Goal: Check status: Check status

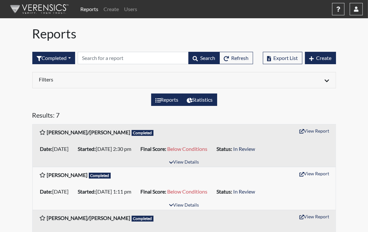
click at [202, 98] on label "Statistics" at bounding box center [199, 100] width 35 height 12
click at [191, 98] on input "Statistics" at bounding box center [189, 98] width 4 height 4
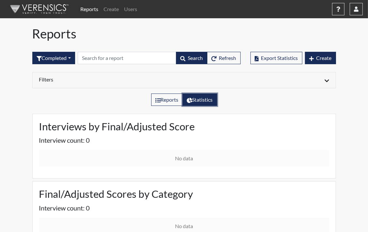
radio input "true"
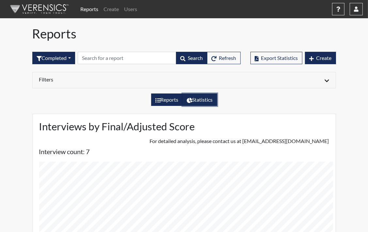
click at [165, 100] on label "Reports" at bounding box center [167, 100] width 32 height 12
click at [160, 100] on input "Reports" at bounding box center [157, 98] width 4 height 4
radio input "true"
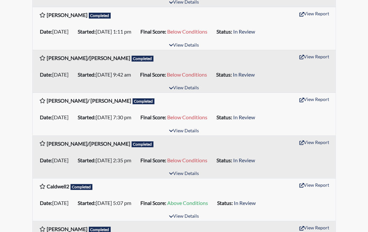
scroll to position [163, 0]
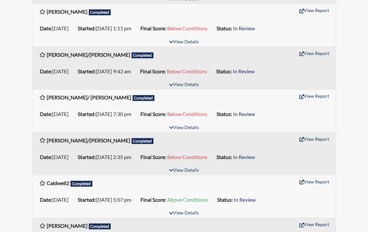
drag, startPoint x: 367, startPoint y: 129, endPoint x: 366, endPoint y: 171, distance: 42.1
click at [366, 171] on div "Reports Create Users Help Center × Verensics Best Practices How to successfully…" at bounding box center [184, 52] width 368 height 430
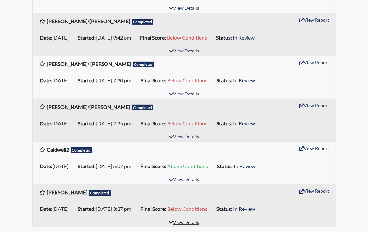
click at [191, 223] on button "View Details" at bounding box center [184, 223] width 36 height 9
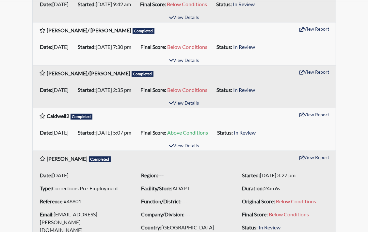
scroll to position [262, 0]
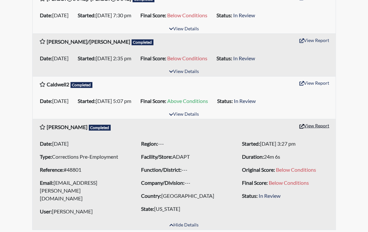
click at [313, 126] on button "View Report" at bounding box center [314, 126] width 36 height 10
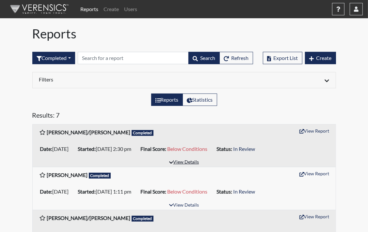
click at [189, 163] on button "View Details" at bounding box center [184, 162] width 36 height 9
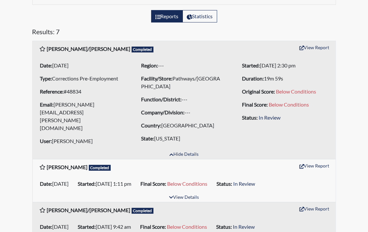
scroll to position [115, 0]
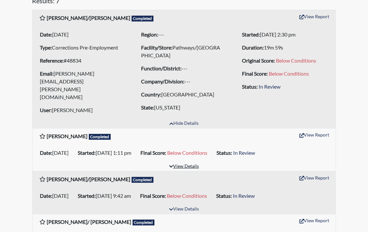
click at [184, 163] on button "View Details" at bounding box center [184, 167] width 36 height 9
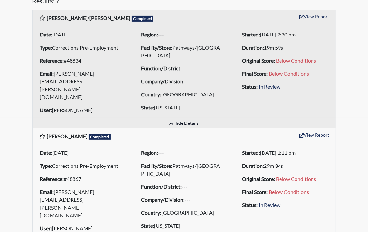
click at [183, 119] on button "Hide Details" at bounding box center [183, 123] width 35 height 9
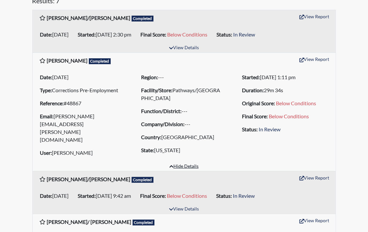
click at [184, 163] on button "Hide Details" at bounding box center [183, 167] width 35 height 9
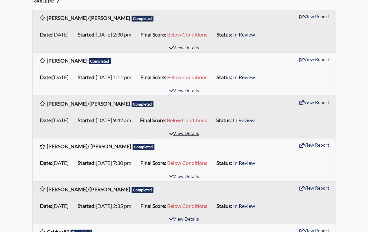
click at [189, 132] on button "View Details" at bounding box center [184, 134] width 36 height 9
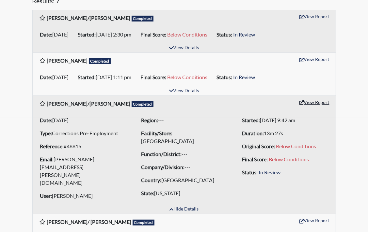
click at [309, 103] on button "View Report" at bounding box center [314, 102] width 36 height 10
click at [173, 205] on button "Hide Details" at bounding box center [183, 209] width 35 height 9
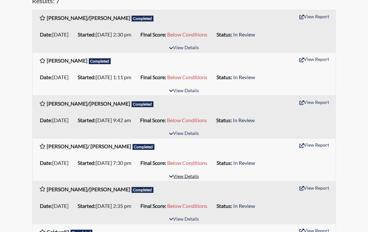
click at [181, 176] on button "View Details" at bounding box center [184, 177] width 36 height 9
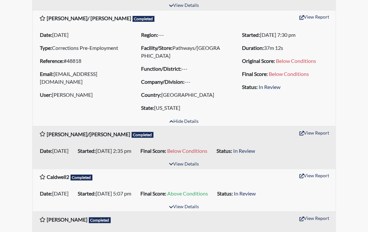
scroll to position [245, 0]
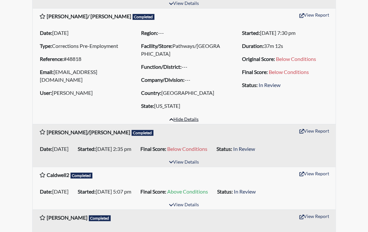
click at [185, 119] on button "Hide Details" at bounding box center [183, 120] width 35 height 9
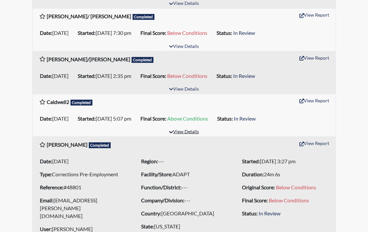
click at [186, 133] on button "View Details" at bounding box center [184, 132] width 36 height 9
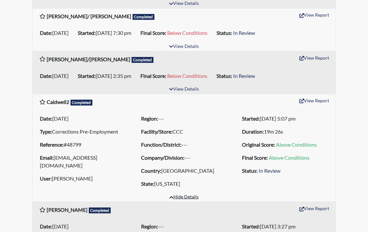
click at [183, 198] on button "Hide Details" at bounding box center [183, 197] width 35 height 9
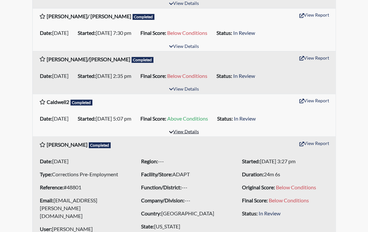
click at [183, 131] on button "View Details" at bounding box center [184, 132] width 36 height 9
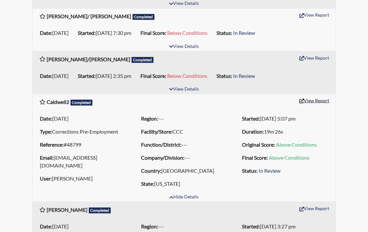
click at [311, 101] on button "View Report" at bounding box center [314, 101] width 36 height 10
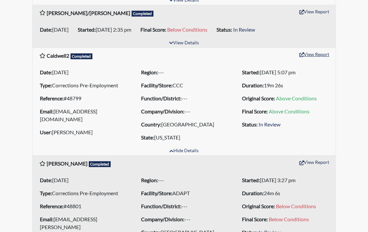
scroll to position [328, 0]
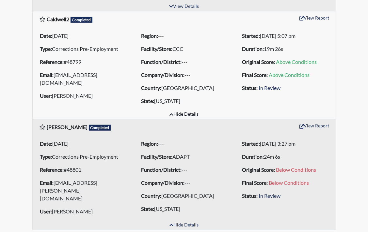
click at [183, 113] on button "Hide Details" at bounding box center [183, 114] width 35 height 9
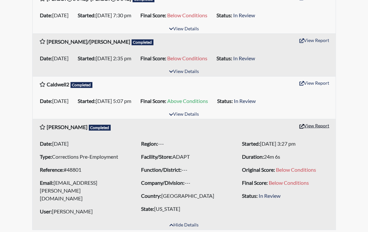
click at [315, 125] on button "View Report" at bounding box center [314, 126] width 36 height 10
click at [187, 222] on button "Hide Details" at bounding box center [183, 225] width 35 height 9
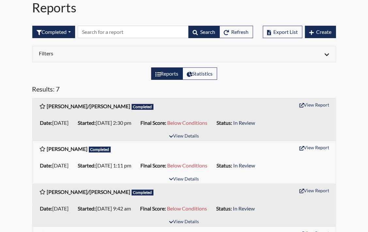
scroll to position [29, 0]
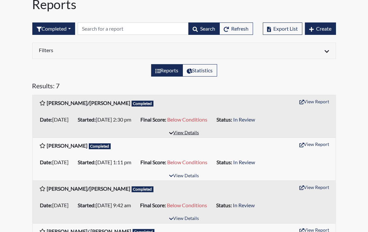
click at [189, 132] on button "View Details" at bounding box center [184, 133] width 36 height 9
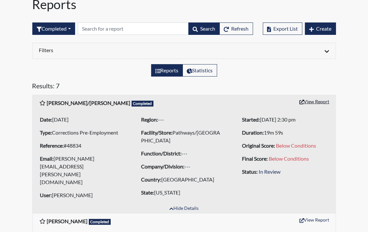
click at [313, 102] on button "View Report" at bounding box center [314, 102] width 36 height 10
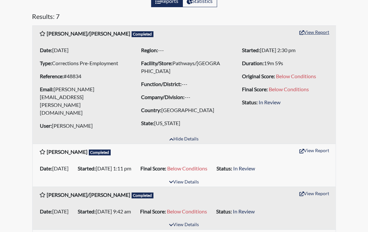
scroll to position [106, 0]
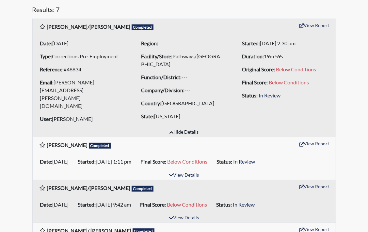
click at [183, 129] on button "Hide Details" at bounding box center [183, 132] width 35 height 9
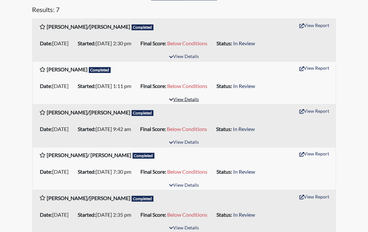
click at [184, 101] on button "View Details" at bounding box center [184, 100] width 36 height 9
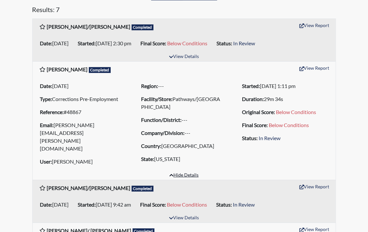
click at [185, 171] on button "Hide Details" at bounding box center [183, 175] width 35 height 9
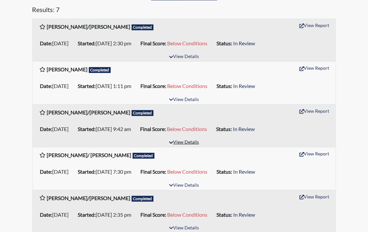
click at [186, 143] on button "View Details" at bounding box center [184, 142] width 36 height 9
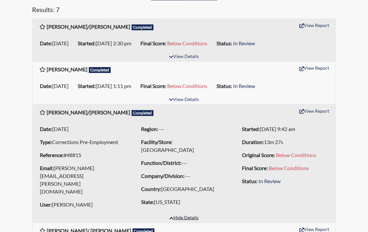
click at [180, 214] on button "Hide Details" at bounding box center [183, 218] width 35 height 9
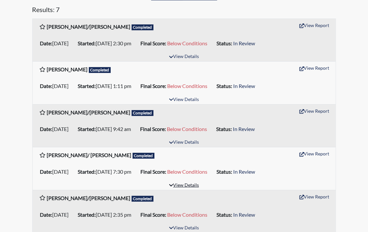
click at [185, 187] on button "View Details" at bounding box center [184, 185] width 36 height 9
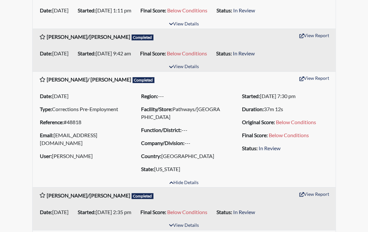
scroll to position [182, 0]
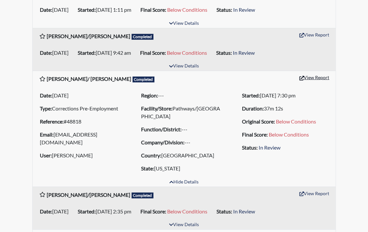
click at [312, 78] on button "View Report" at bounding box center [314, 77] width 36 height 10
click at [186, 182] on button "Hide Details" at bounding box center [183, 182] width 35 height 9
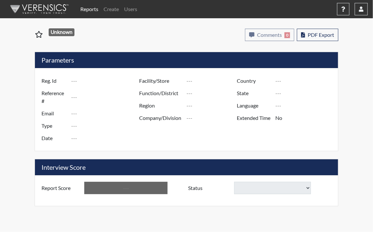
type input "[PERSON_NAME]"
type input "48801"
type input "[EMAIL_ADDRESS][PERSON_NAME][DOMAIN_NAME]"
type input "Corrections Pre-Employment"
type input "Jul 31, 2025"
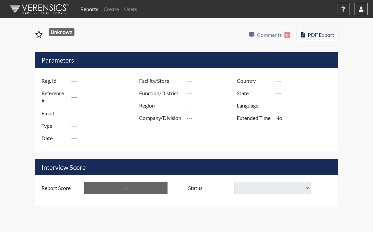
type input "ADAPT"
type input "[GEOGRAPHIC_DATA]"
type input "[US_STATE]"
type input "English"
type input "Yes"
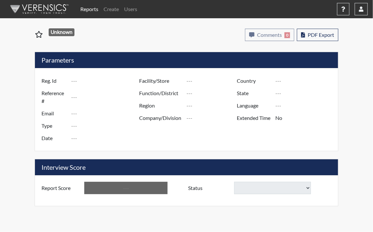
type input "Below Conditions"
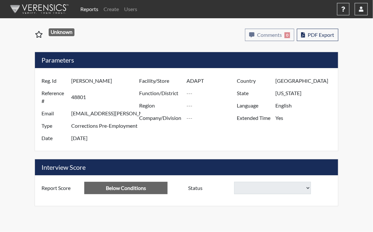
select select
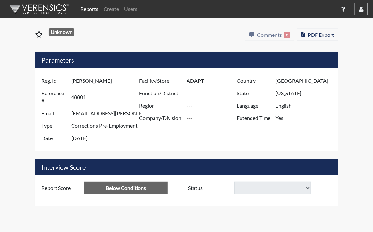
select select
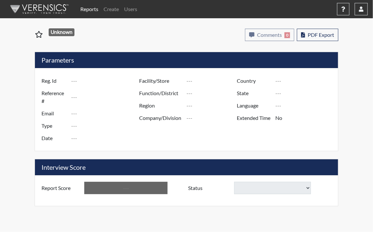
type input "[PERSON_NAME]/[PERSON_NAME]"
type input "48815"
type input "[PERSON_NAME][EMAIL_ADDRESS][PERSON_NAME][DOMAIN_NAME]"
type input "Corrections Pre-Employment"
type input "Aug 1, 2025"
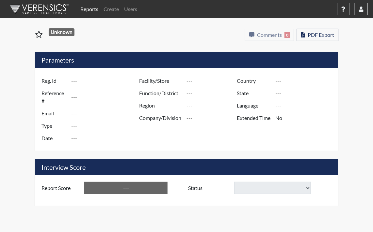
type input "[GEOGRAPHIC_DATA]"
type input "[US_STATE]"
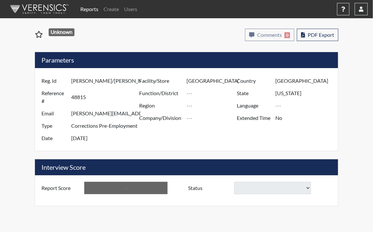
type input "English"
type input "Yes"
type input "Below Conditions"
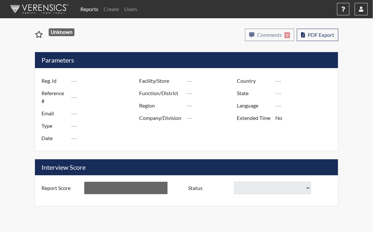
type input "Caldwell2"
type input "48799"
type input "andrealynn312012@gmail.com"
type input "Corrections Pre-Employment"
type input "Jul 31, 2025"
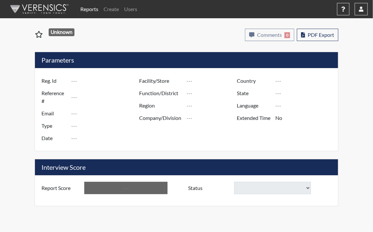
type input "CCC"
type input "[GEOGRAPHIC_DATA]"
type input "[US_STATE]"
type input "English"
type input "Yes"
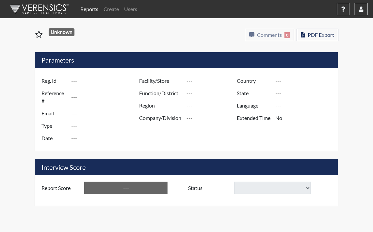
type input "Above Conditions"
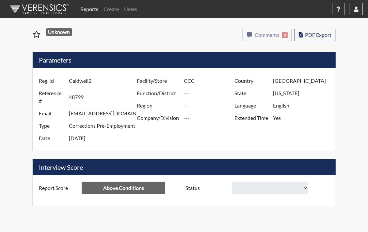
select select
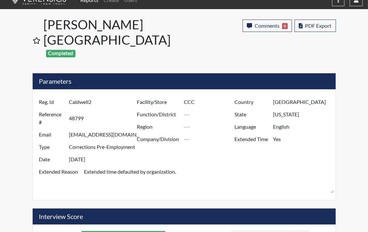
scroll to position [10, 0]
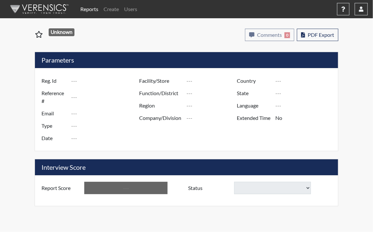
type input "[PERSON_NAME]"
type input "48801"
type input "brion.jones@talberthouse.org"
type input "Corrections Pre-Employment"
type input "[DATE]"
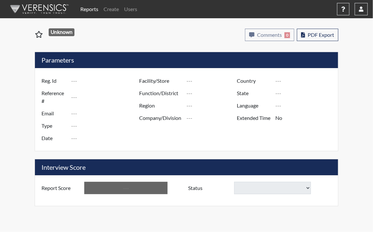
type input "ADAPT"
type input "[GEOGRAPHIC_DATA]"
type input "[US_STATE]"
type input "English"
type input "Yes"
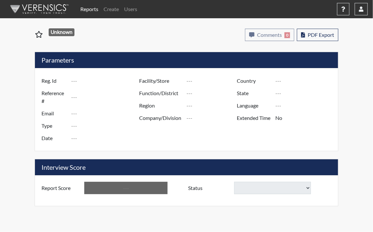
type input "Below Conditions"
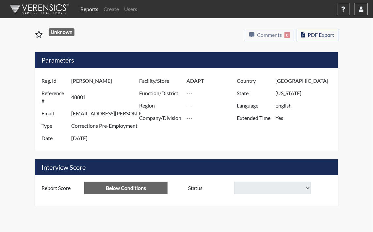
select select
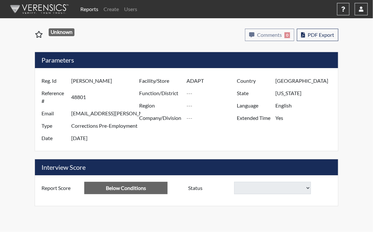
select select
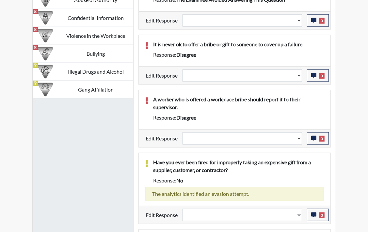
scroll to position [632, 0]
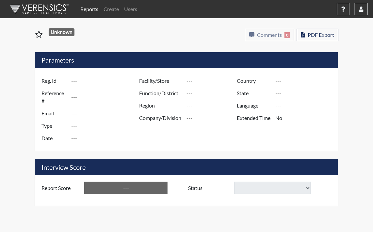
type input "[PERSON_NAME]/[PERSON_NAME]"
type input "48834"
type input "[PERSON_NAME][EMAIL_ADDRESS][PERSON_NAME][DOMAIN_NAME]"
type input "Corrections Pre-Employment"
type input "[DATE]"
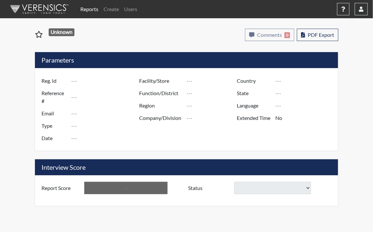
type input "Pathways/[GEOGRAPHIC_DATA]"
type input "[GEOGRAPHIC_DATA]"
type input "[US_STATE]"
type input "English"
type input "Yes"
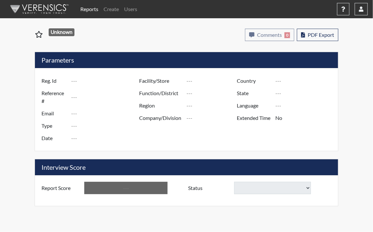
type input "Below Conditions"
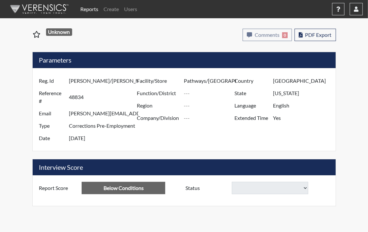
select select
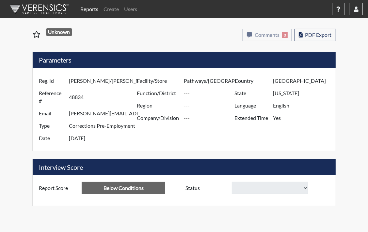
select select
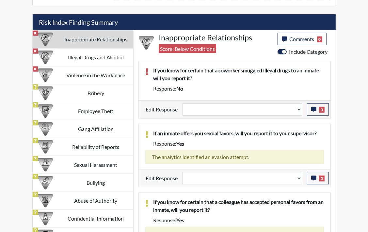
scroll to position [440, 0]
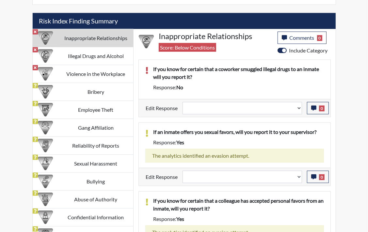
click at [261, 149] on div "The analytics identified an evasion attempt." at bounding box center [234, 156] width 178 height 14
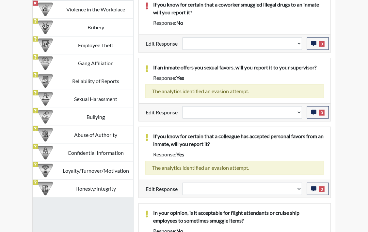
scroll to position [506, 0]
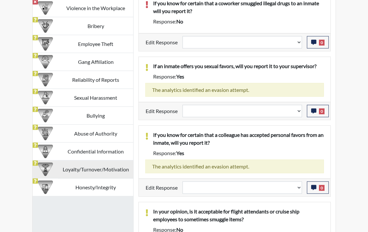
click at [81, 161] on td "Loyalty/Turnover/Motivation" at bounding box center [95, 170] width 75 height 18
select select
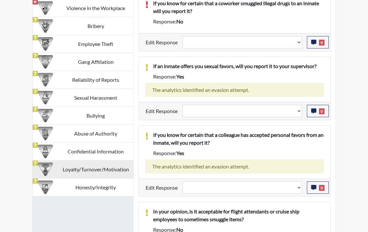
select select
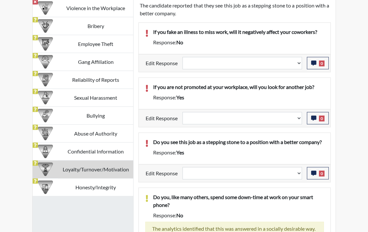
click at [81, 161] on td "Loyalty/Turnover/Motivation" at bounding box center [95, 170] width 75 height 18
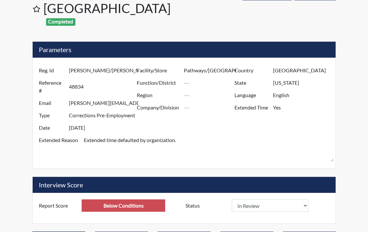
scroll to position [28, 0]
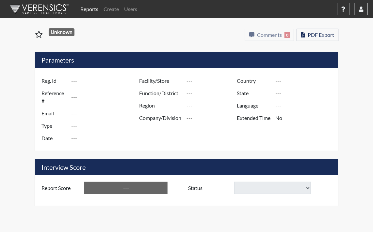
type input "[PERSON_NAME]/ [PERSON_NAME]"
type input "48818"
type input "[EMAIL_ADDRESS][DOMAIN_NAME]"
type input "Corrections Pre-Employment"
type input "[DATE]"
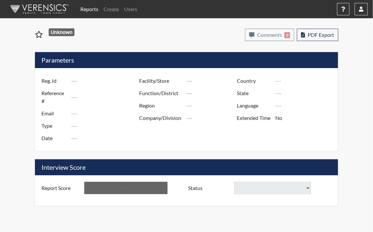
type input "Pathways/[GEOGRAPHIC_DATA]"
type input "[GEOGRAPHIC_DATA]"
type input "[US_STATE]"
type input "English"
type input "Yes"
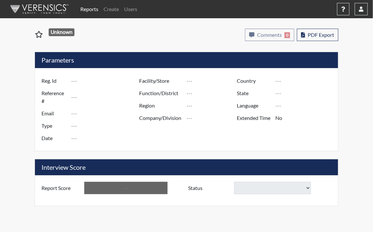
type input "Below Conditions"
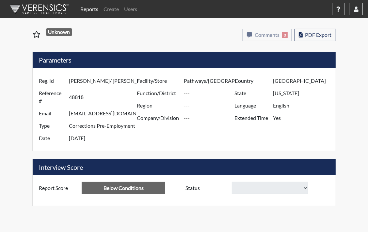
select select
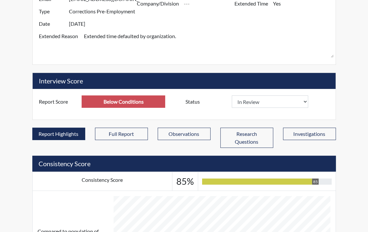
scroll to position [7, 0]
